Goal: Communication & Community: Answer question/provide support

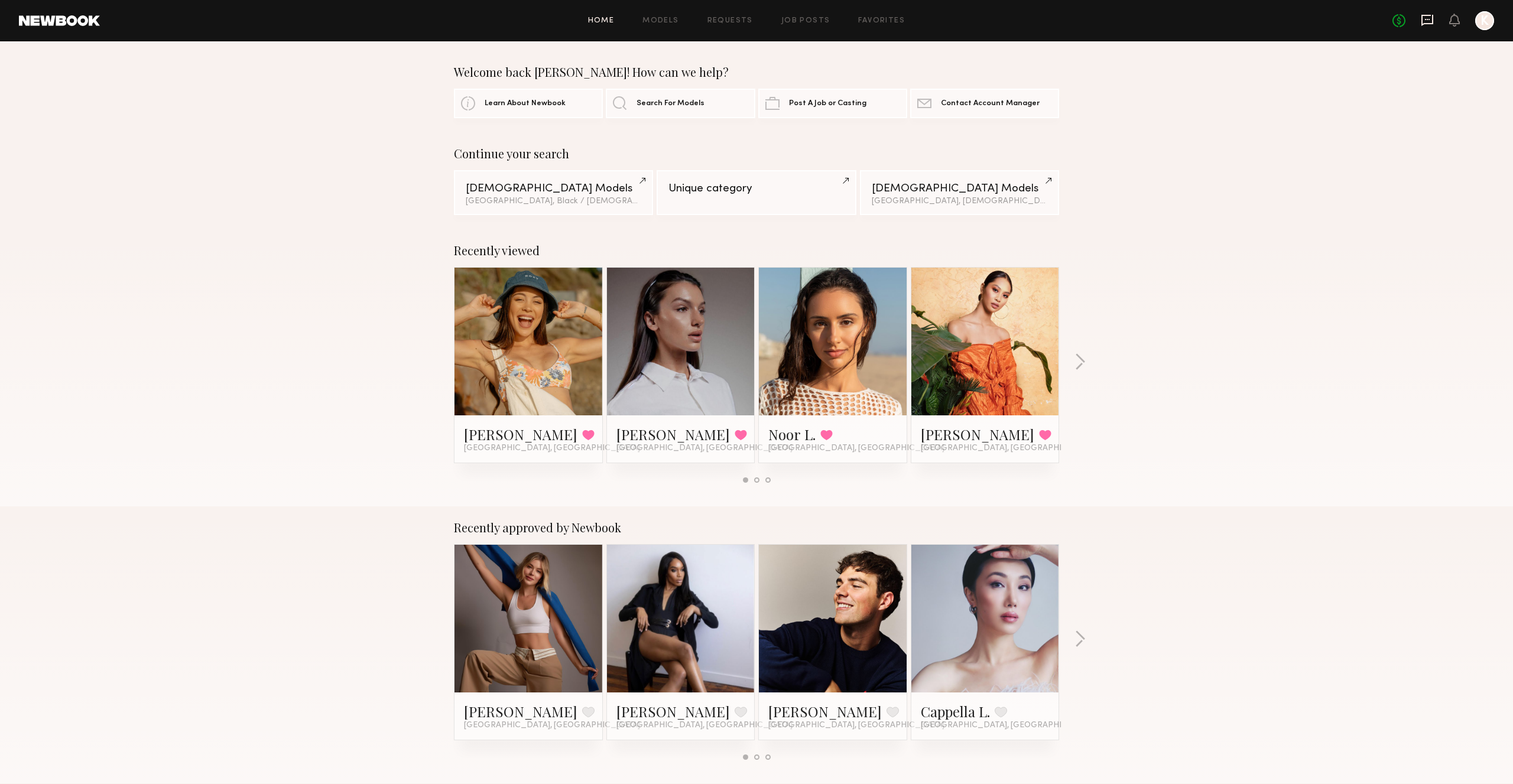
click at [1424, 17] on icon at bounding box center [1427, 19] width 13 height 13
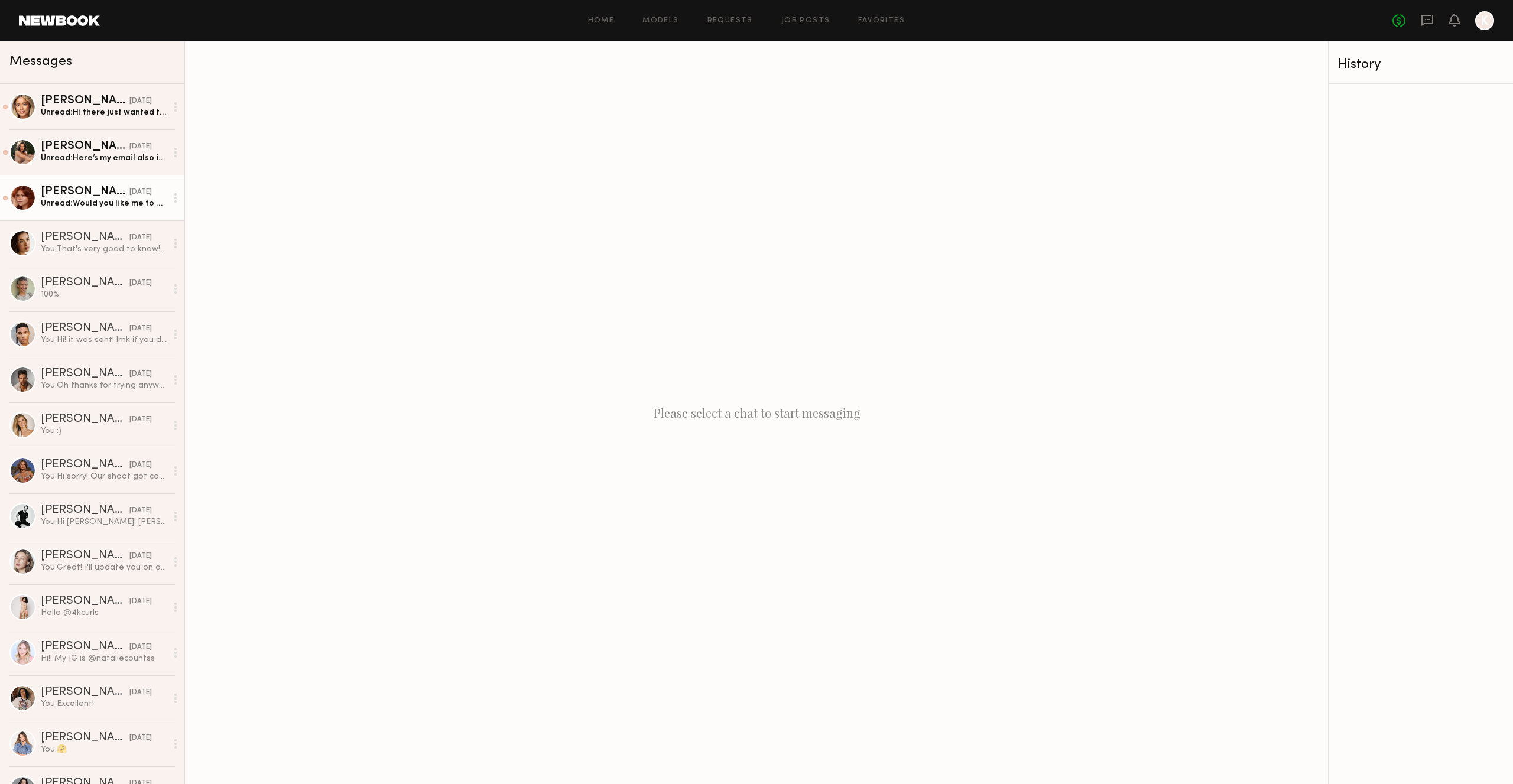
click at [103, 207] on div "Unread: Would you like me to block [DATE] in my calendar? 🙃" at bounding box center [103, 203] width 126 height 11
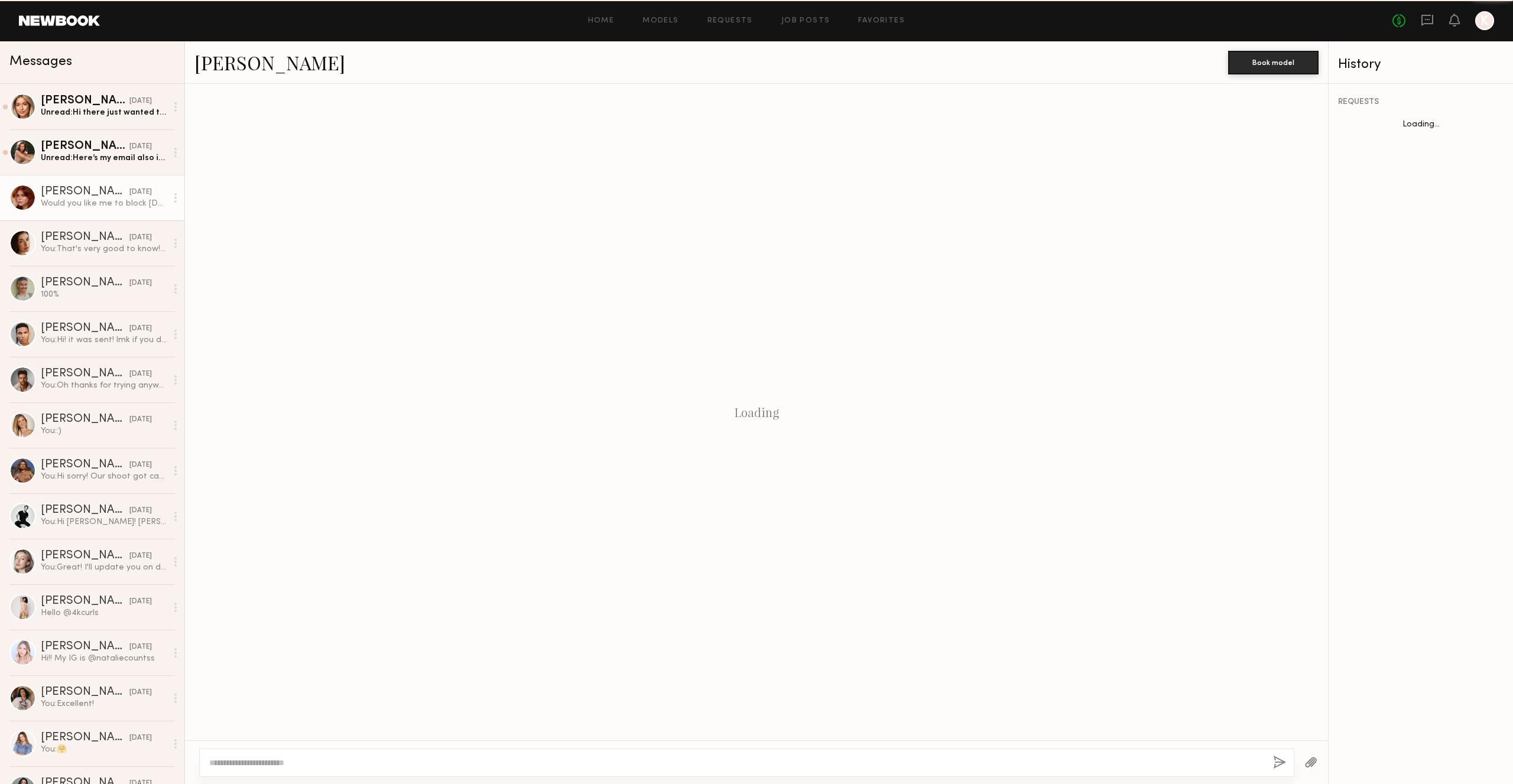
scroll to position [965, 0]
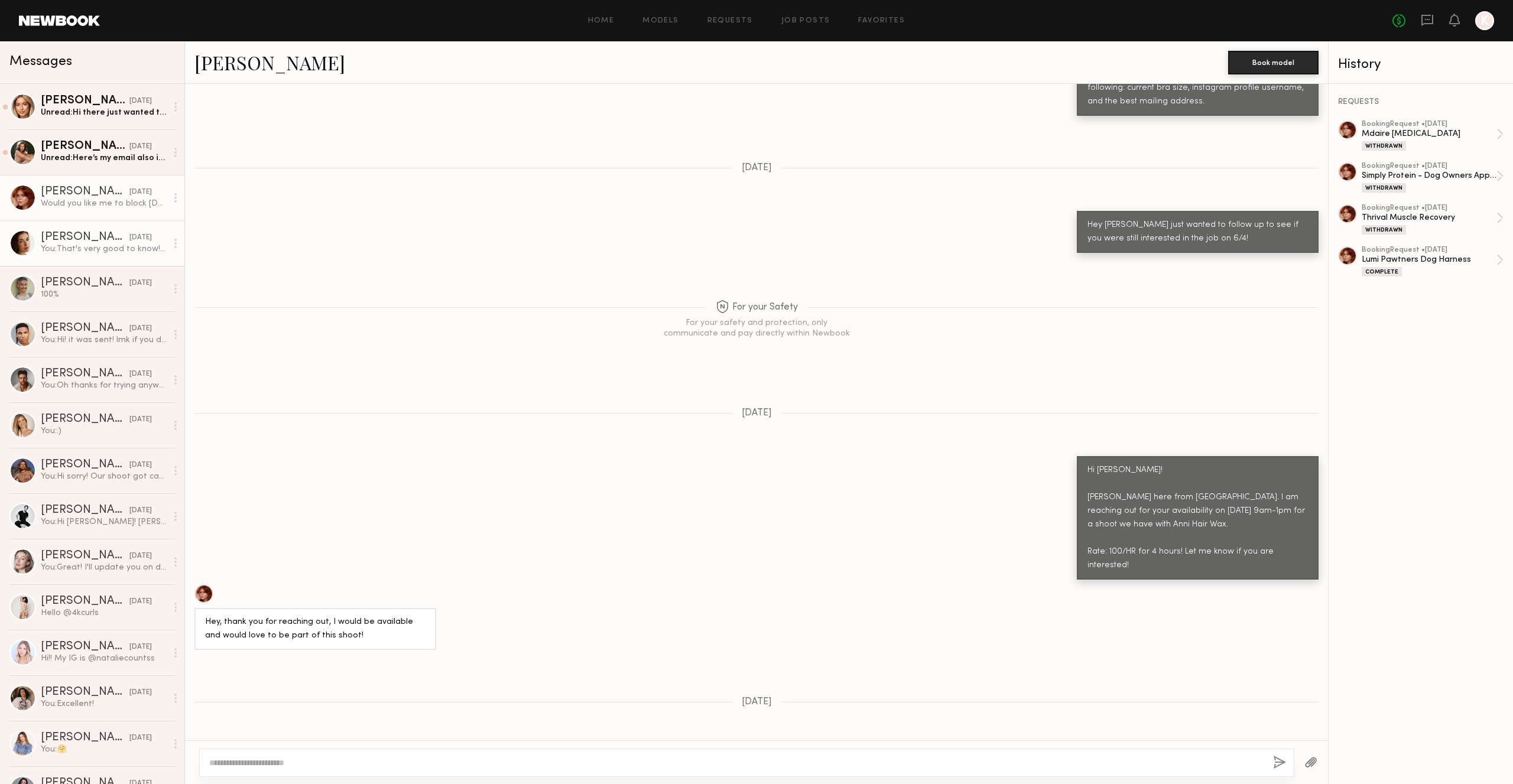
click at [99, 233] on div "[PERSON_NAME]" at bounding box center [85, 238] width 89 height 12
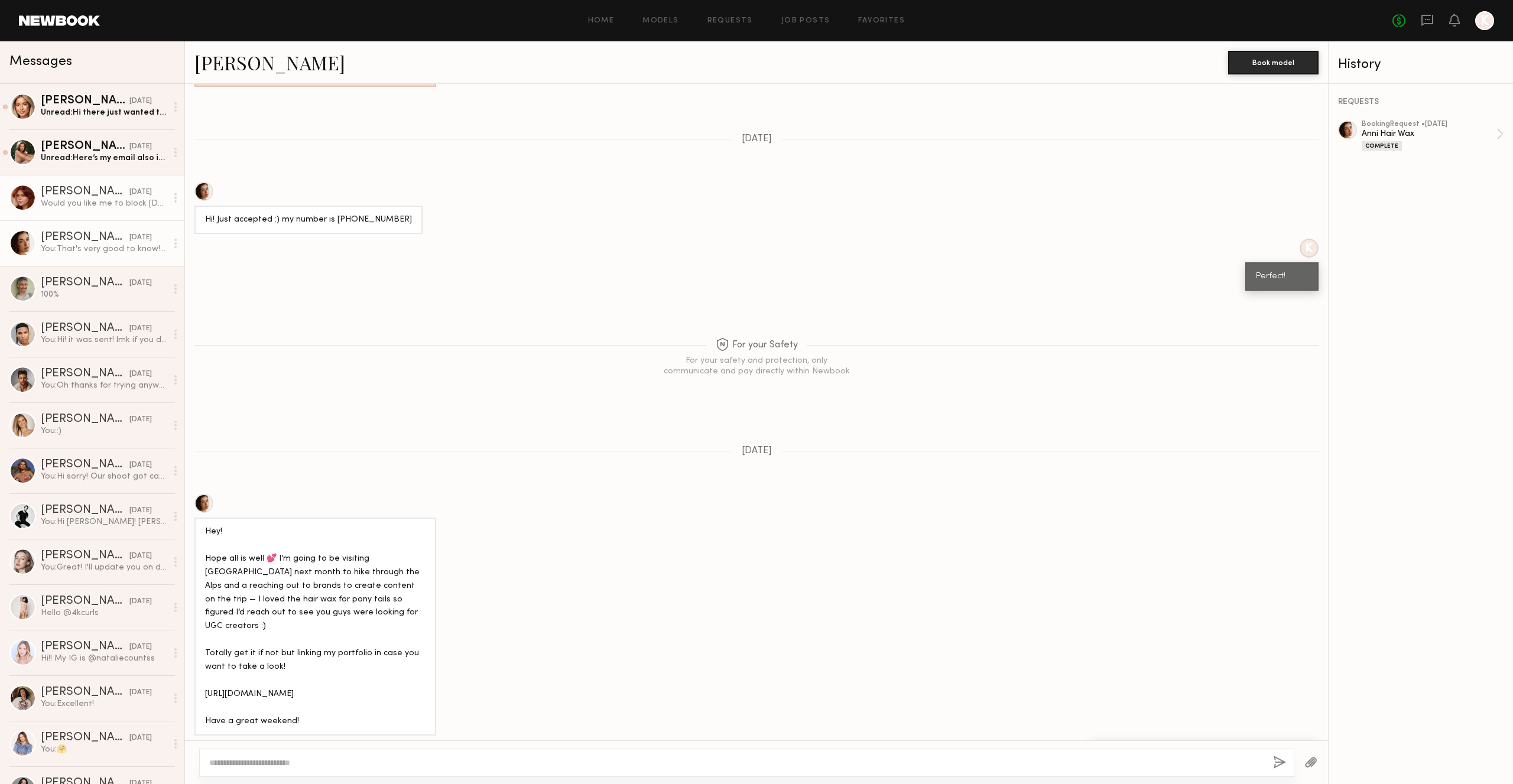
click at [93, 188] on div "[PERSON_NAME]" at bounding box center [85, 192] width 89 height 12
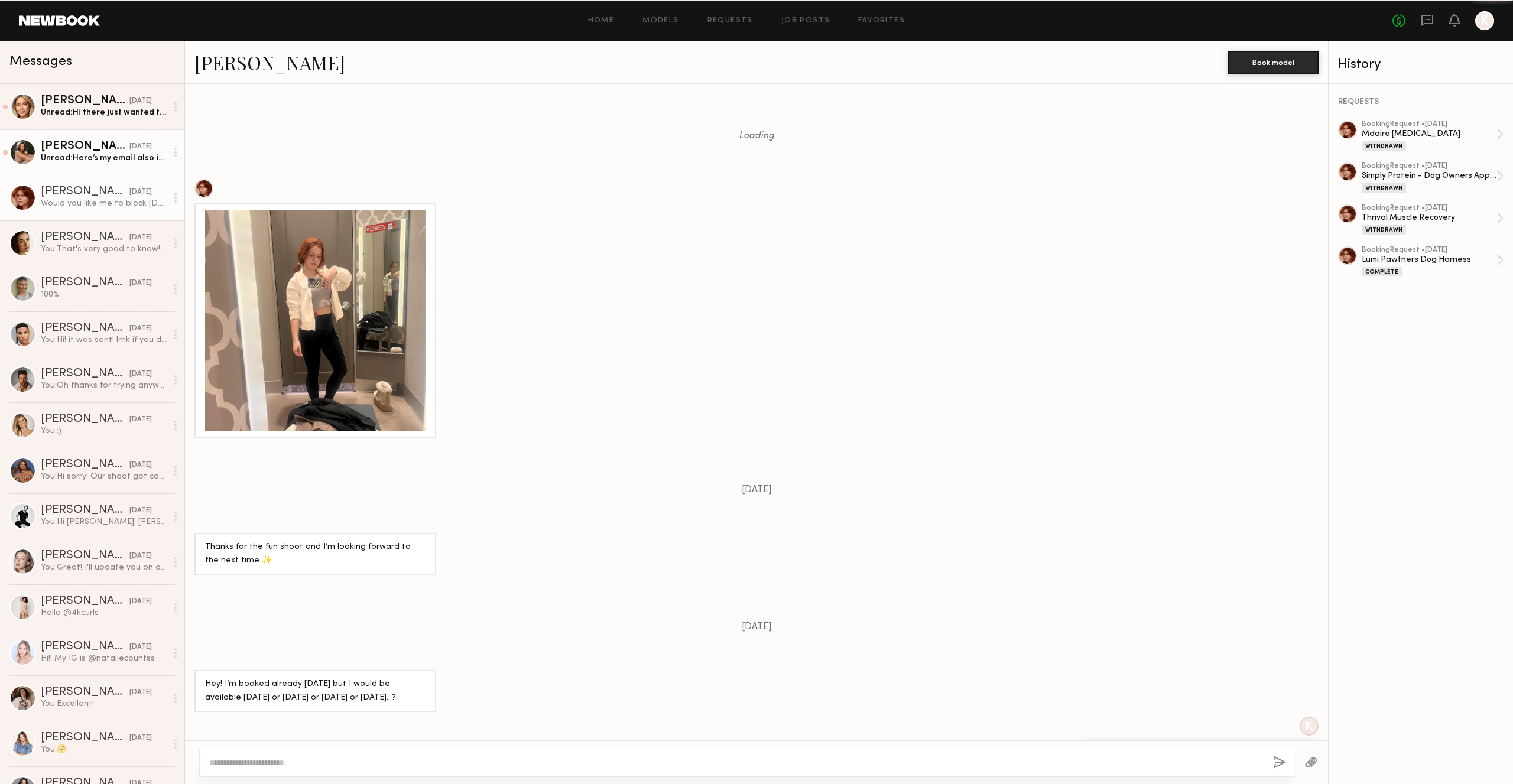
scroll to position [965, 0]
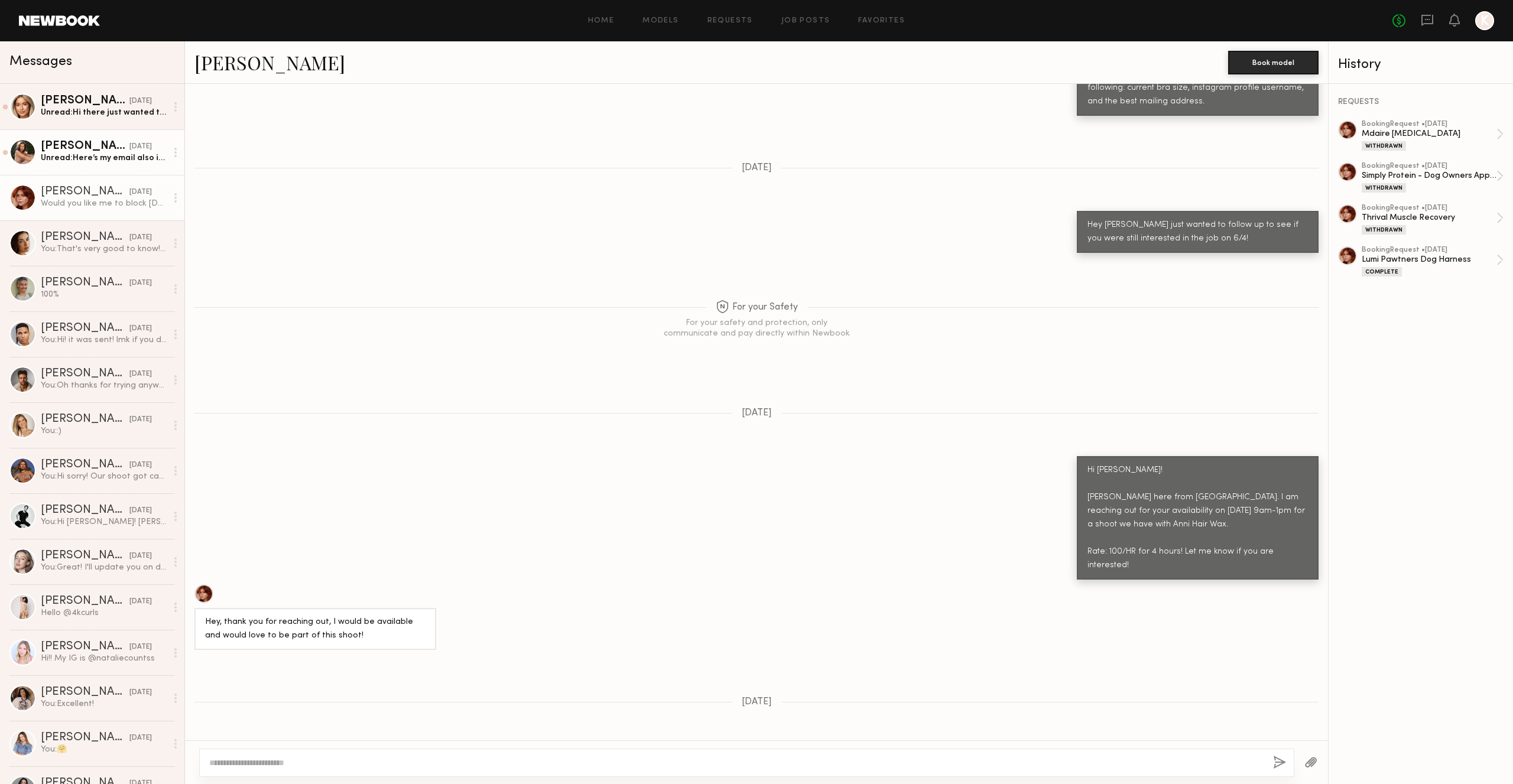
click at [129, 151] on div "[DATE]" at bounding box center [140, 146] width 23 height 11
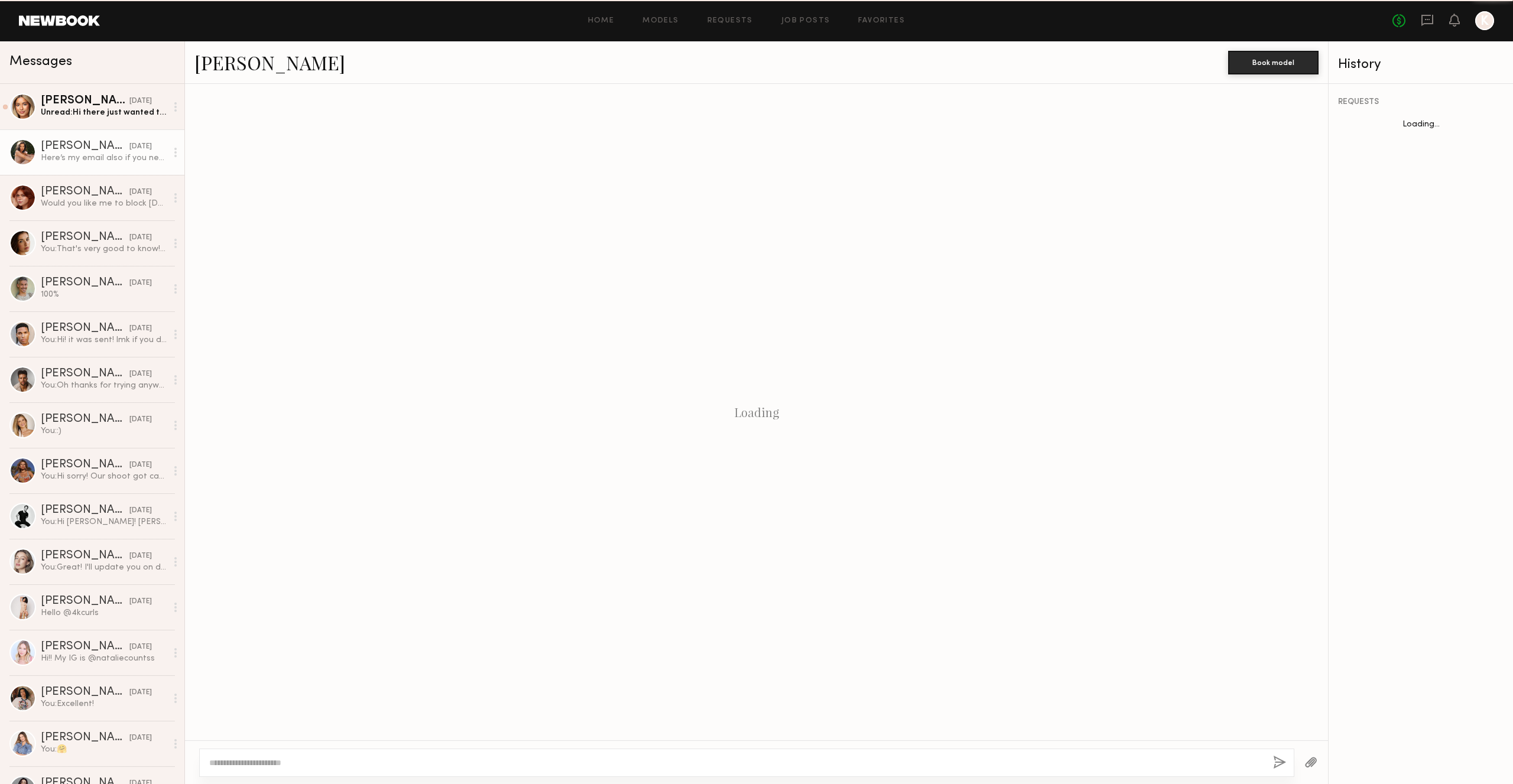
scroll to position [348, 0]
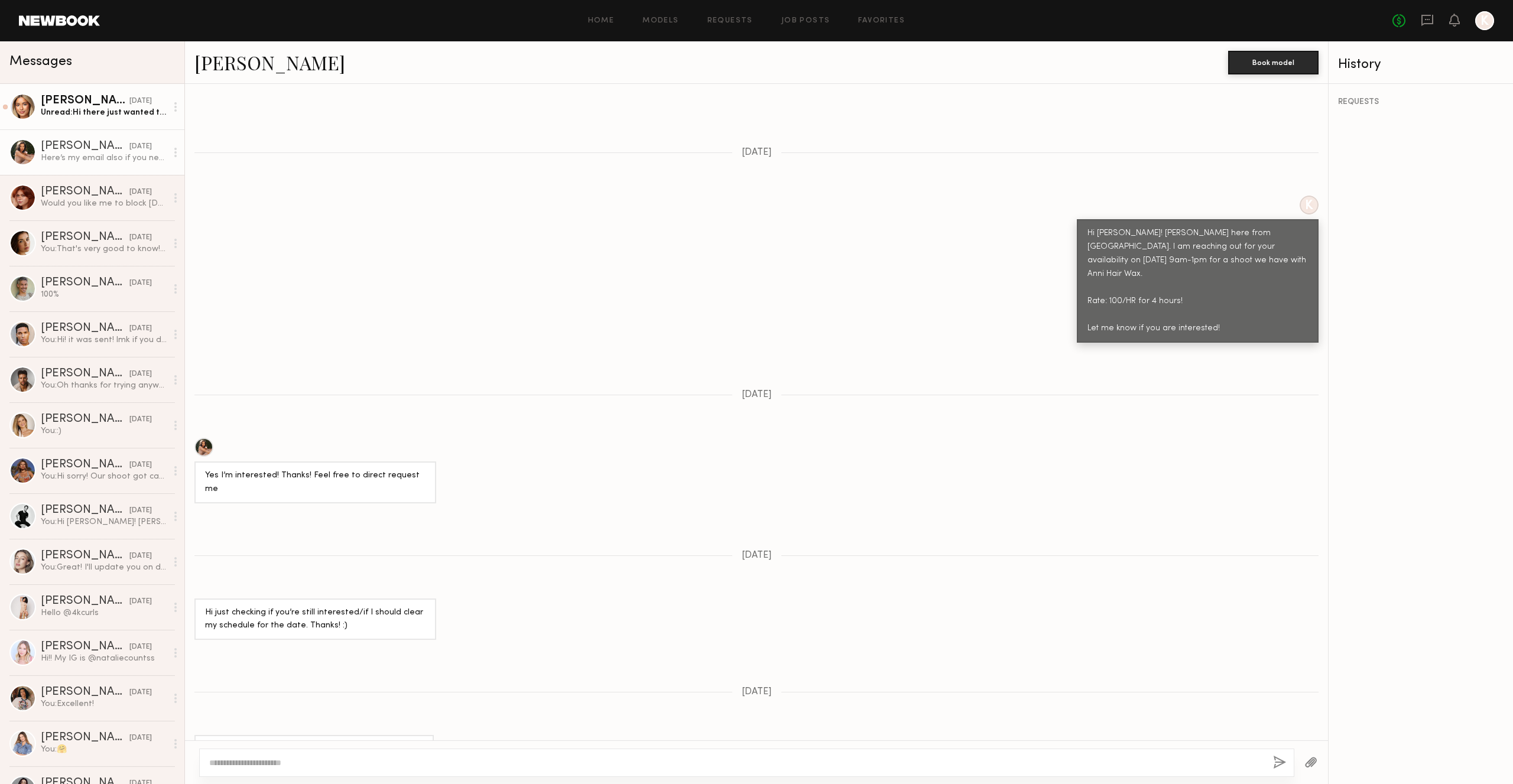
click at [92, 121] on link "[PERSON_NAME] [DATE] Unread: Hi there just wanted to follow up on this one" at bounding box center [92, 107] width 184 height 46
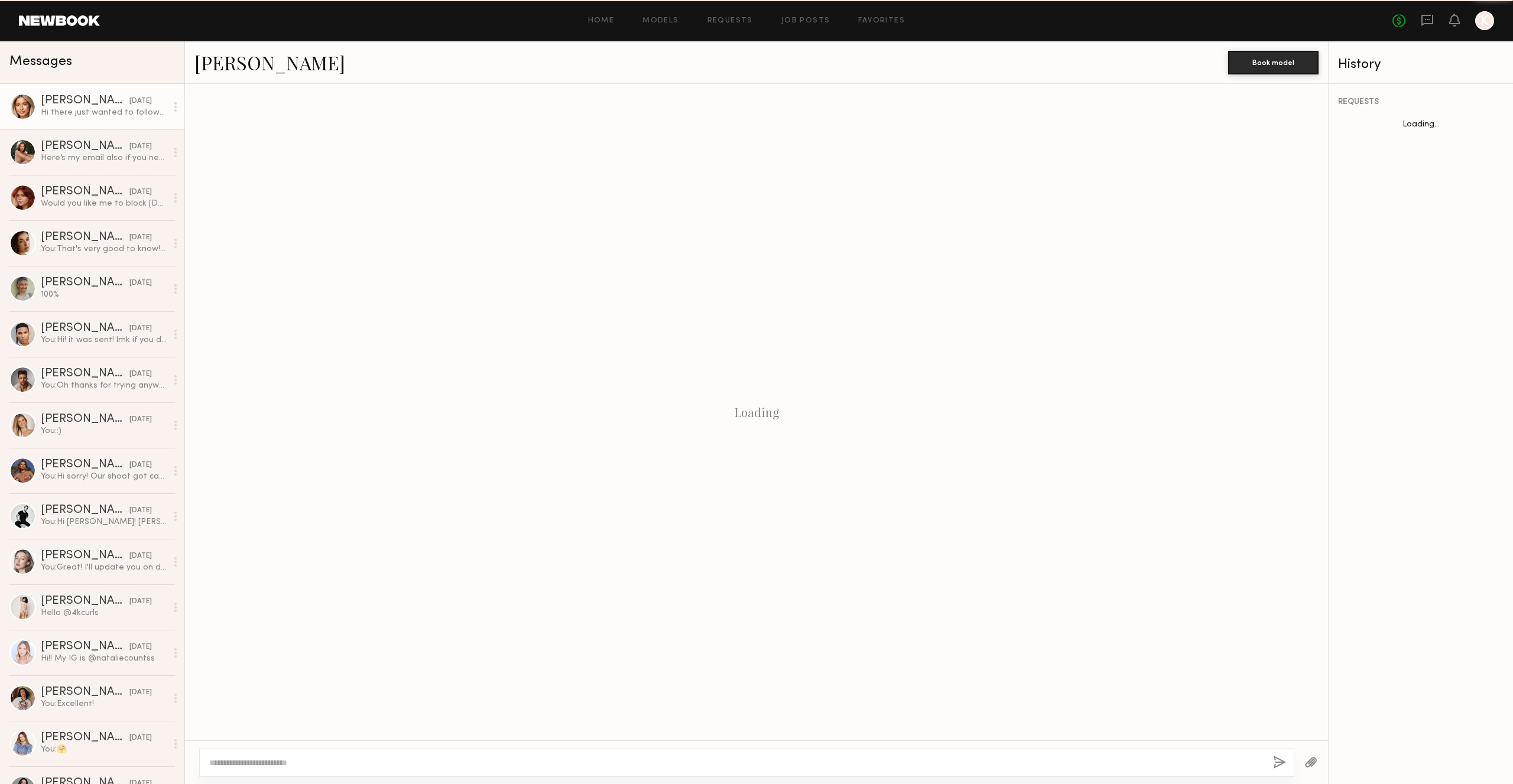
scroll to position [179, 0]
